Goal: Task Accomplishment & Management: Manage account settings

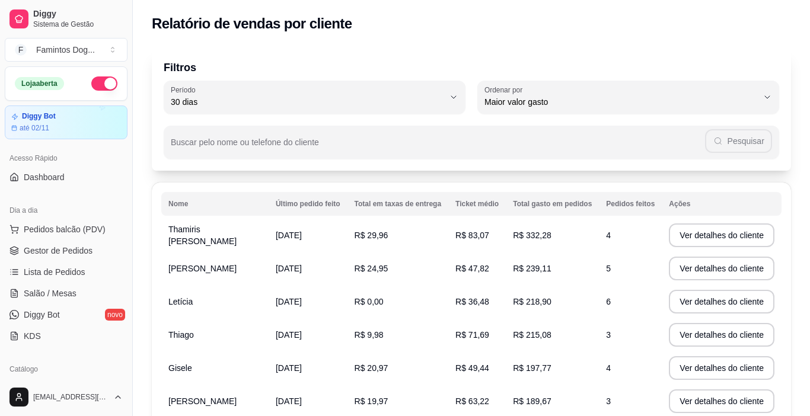
select select "30"
select select "HIGHEST_TOTAL_SPENT_WITH_ORDERS"
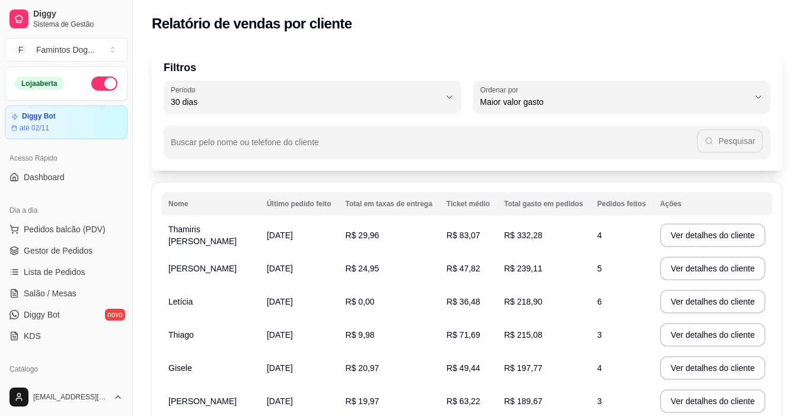
scroll to position [237, 0]
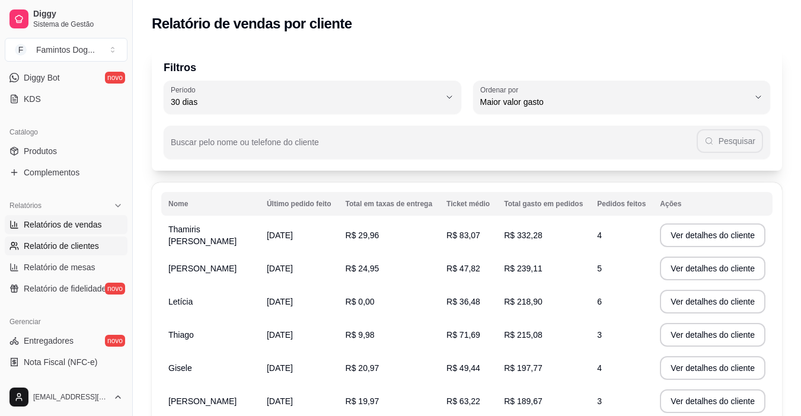
click at [76, 228] on span "Relatórios de vendas" at bounding box center [63, 225] width 78 height 12
select select "ALL"
select select "0"
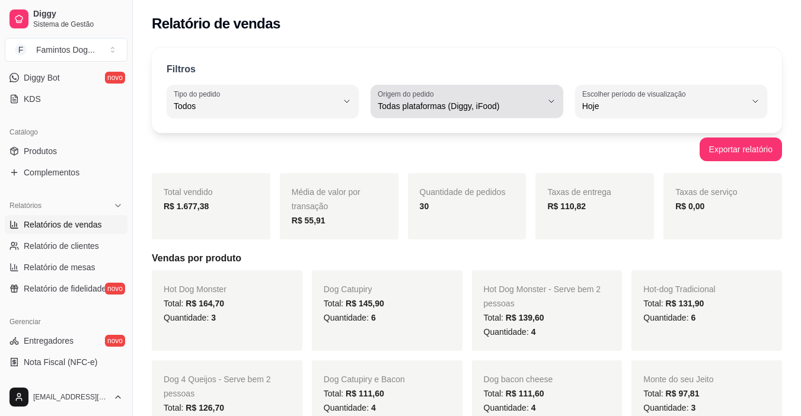
click at [414, 100] on span "Todas plataformas (Diggy, iFood)" at bounding box center [460, 106] width 164 height 12
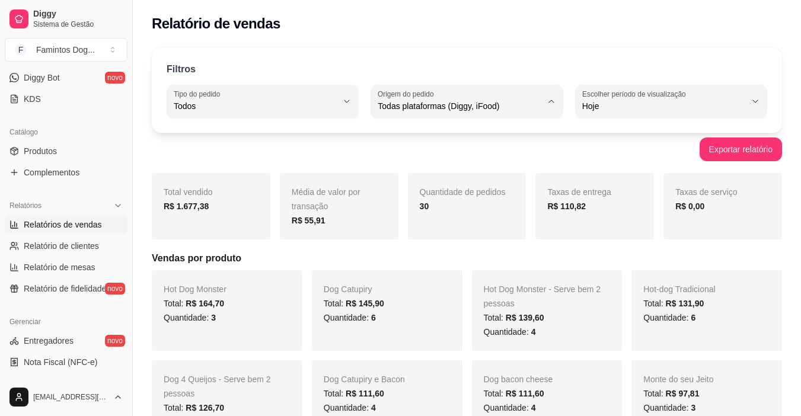
click at [407, 151] on span "Diggy" at bounding box center [460, 153] width 155 height 11
type input "DIGGY"
select select "DIGGY"
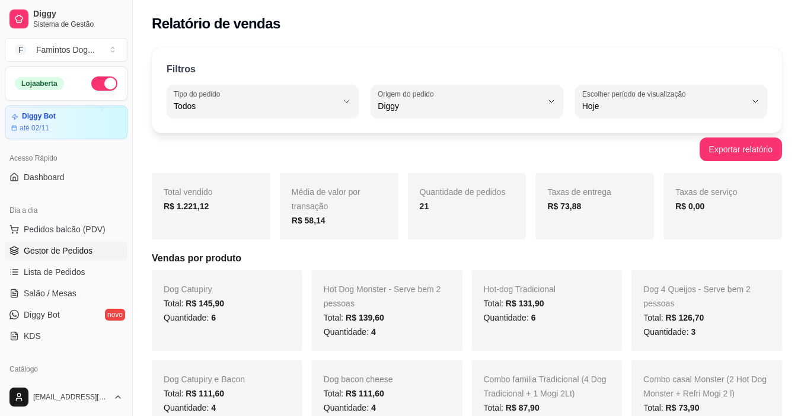
click at [49, 248] on span "Gestor de Pedidos" at bounding box center [58, 251] width 69 height 12
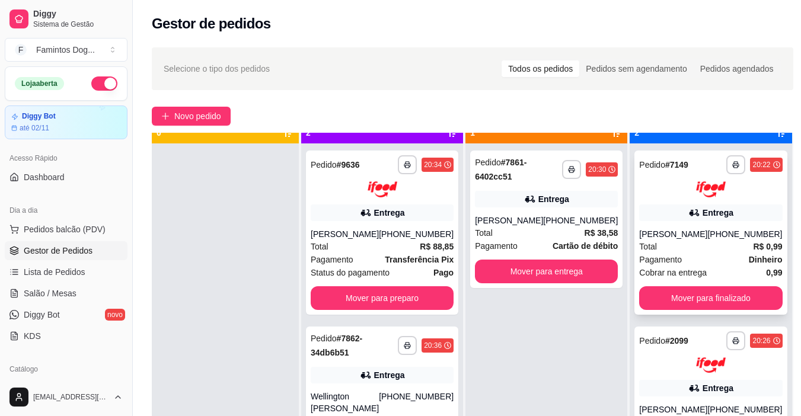
scroll to position [33, 0]
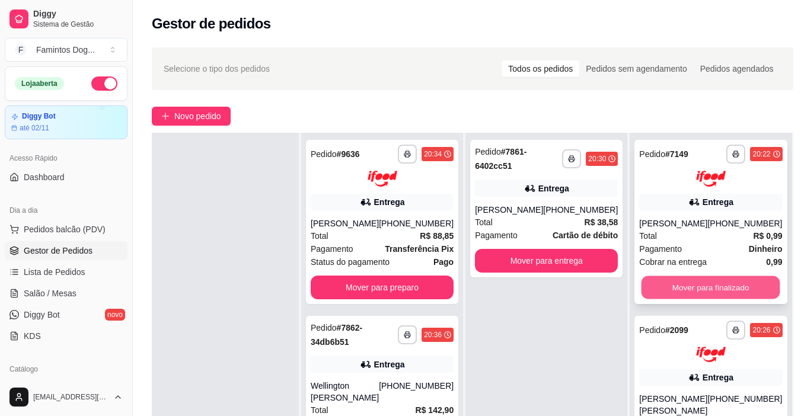
click at [687, 292] on button "Mover para finalizado" at bounding box center [710, 287] width 139 height 23
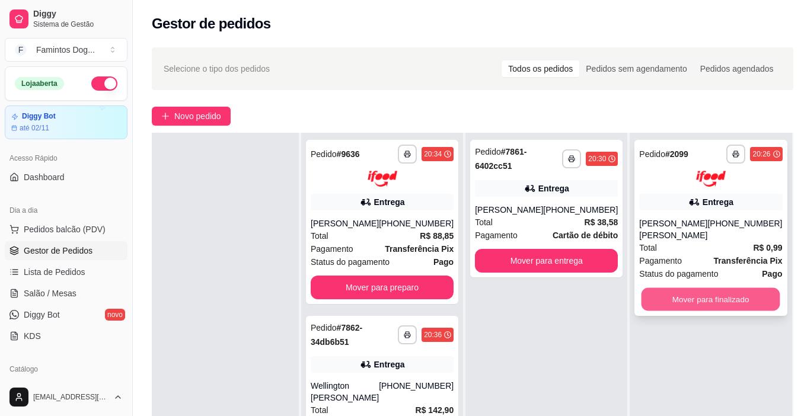
click at [687, 294] on button "Mover para finalizado" at bounding box center [710, 298] width 139 height 23
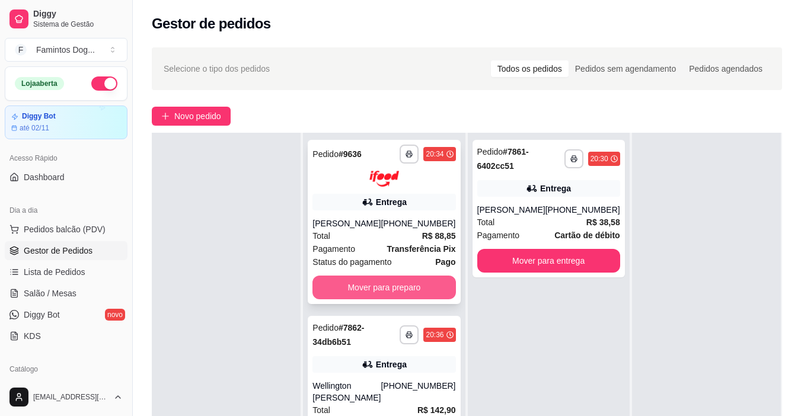
click at [389, 291] on button "Mover para preparo" at bounding box center [383, 288] width 143 height 24
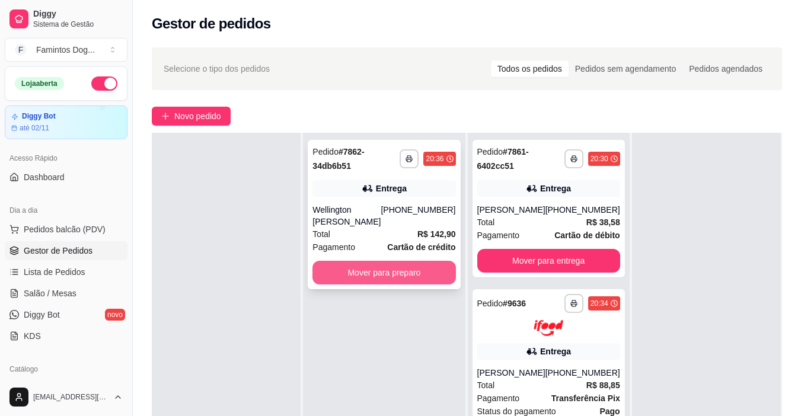
click at [399, 264] on button "Mover para preparo" at bounding box center [383, 273] width 143 height 24
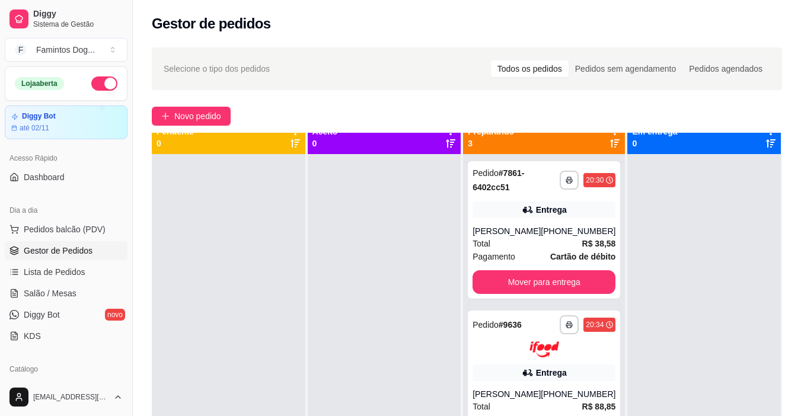
scroll to position [0, 0]
